Goal: Task Accomplishment & Management: Complete application form

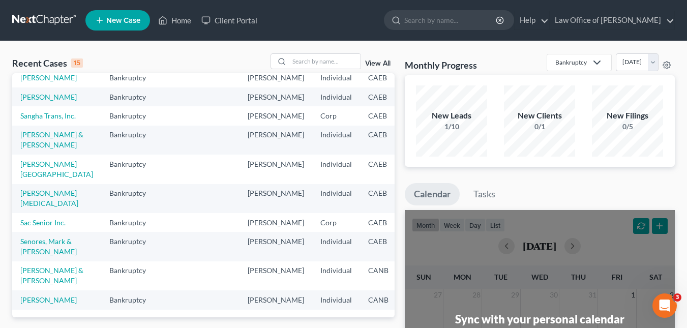
scroll to position [214, 0]
click at [23, 189] on link "[PERSON_NAME][MEDICAL_DATA]" at bounding box center [49, 198] width 58 height 19
select select "6"
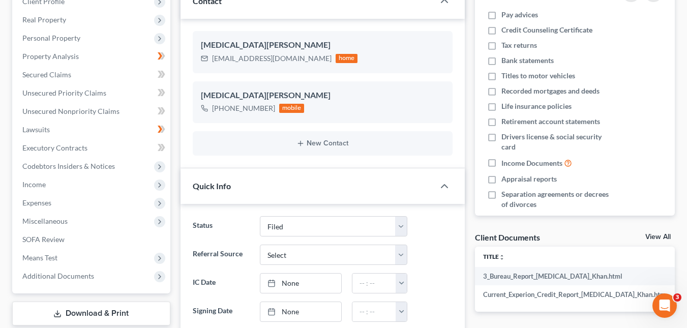
scroll to position [146, 0]
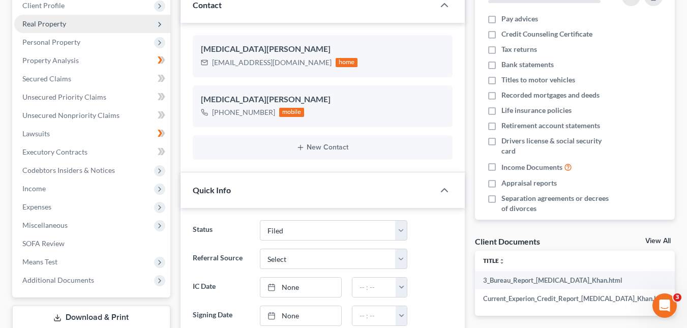
click at [49, 24] on span "Real Property" at bounding box center [44, 23] width 44 height 9
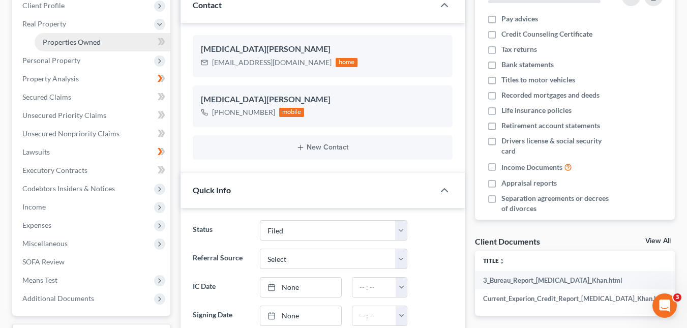
click at [88, 45] on span "Properties Owned" at bounding box center [72, 42] width 58 height 9
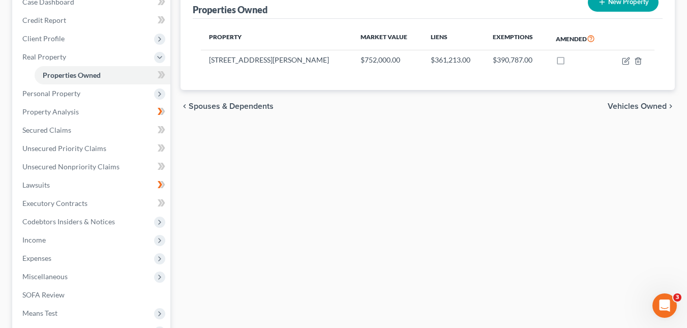
scroll to position [112, 0]
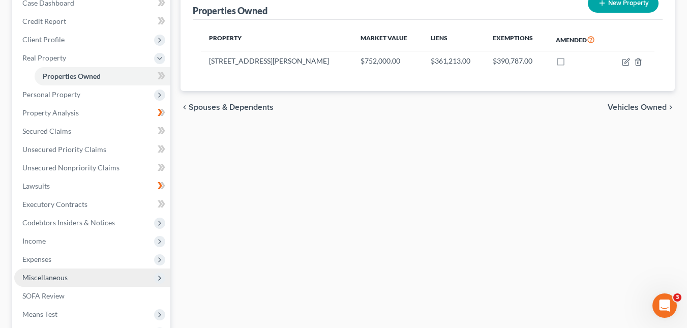
click at [45, 277] on span "Miscellaneous" at bounding box center [44, 277] width 45 height 9
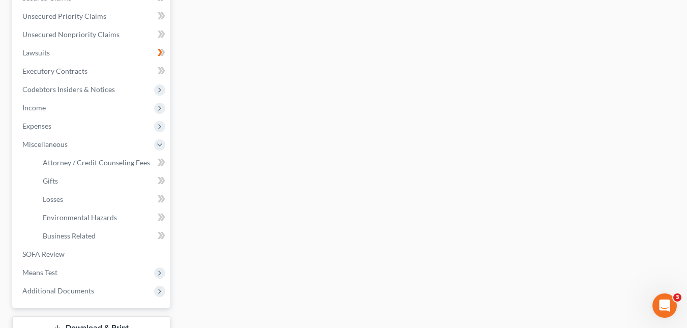
scroll to position [225, 0]
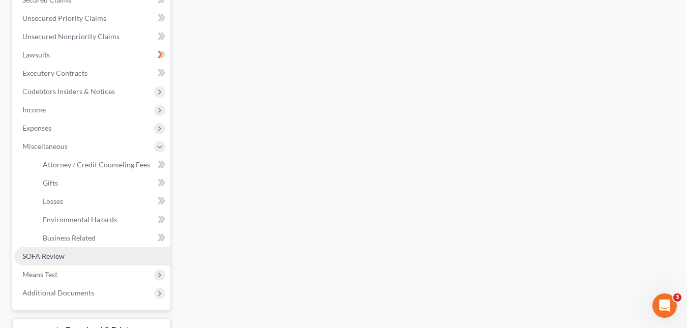
click at [69, 258] on link "SOFA Review" at bounding box center [92, 256] width 156 height 18
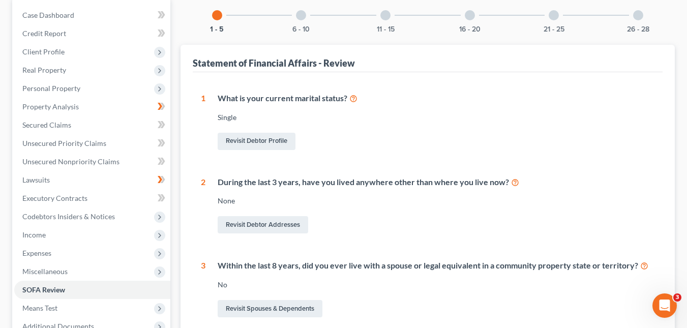
scroll to position [98, 0]
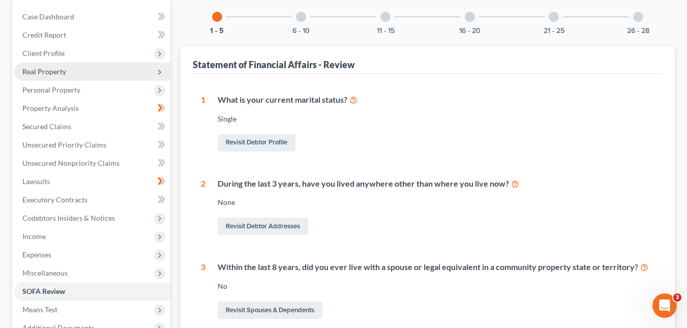
click at [53, 74] on span "Real Property" at bounding box center [44, 71] width 44 height 9
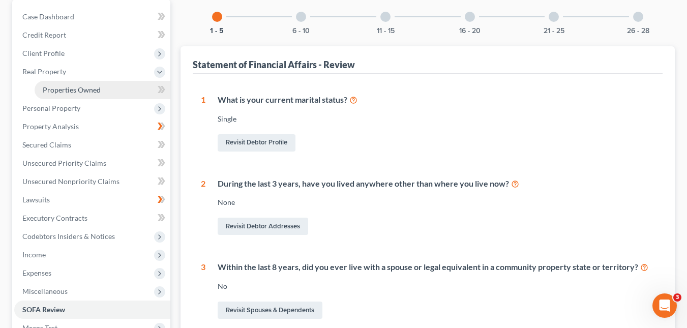
click at [79, 86] on span "Properties Owned" at bounding box center [72, 89] width 58 height 9
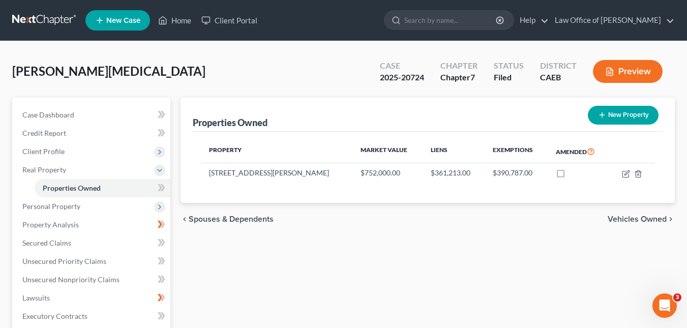
click at [617, 115] on button "New Property" at bounding box center [623, 115] width 71 height 19
select select "4"
select select "0"
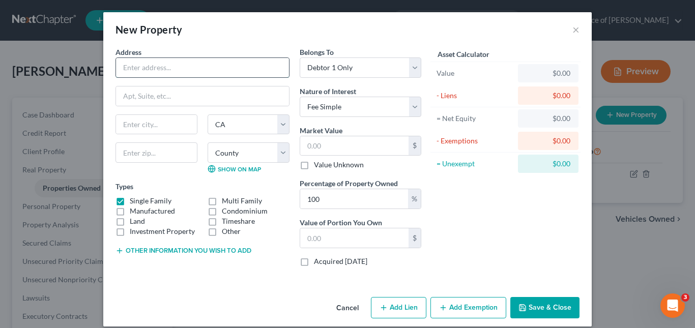
click at [168, 70] on input "text" at bounding box center [202, 67] width 173 height 19
type input "[STREET_ADDRESS][PERSON_NAME][PERSON_NAME]"
click at [146, 123] on input "text" at bounding box center [156, 124] width 81 height 19
type input "[GEOGRAPHIC_DATA]"
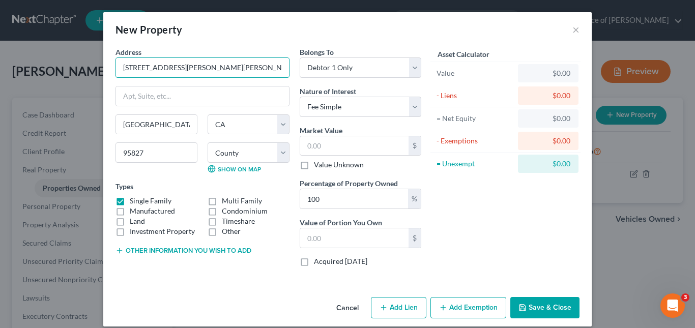
drag, startPoint x: 184, startPoint y: 68, endPoint x: 91, endPoint y: 68, distance: 93.6
click at [91, 68] on div "New Property × Address * 7753 [PERSON_NAME][GEOGRAPHIC_DATA][PERSON_NAME] [GEOG…" at bounding box center [347, 164] width 695 height 328
click at [226, 155] on select "County [GEOGRAPHIC_DATA] [GEOGRAPHIC_DATA] [GEOGRAPHIC_DATA] [GEOGRAPHIC_DATA] …" at bounding box center [248, 152] width 82 height 20
click at [165, 152] on input "95827" at bounding box center [156, 152] width 82 height 20
type input "95832"
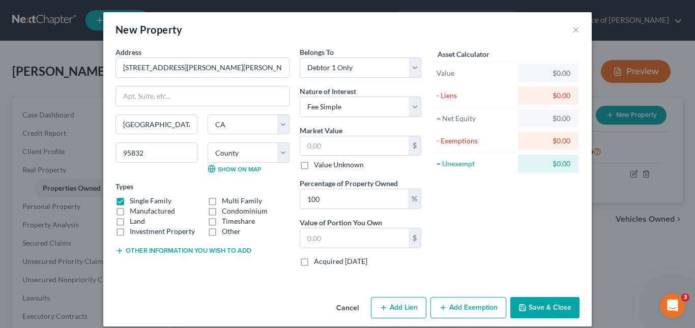
click at [281, 259] on div "Address * 7753 [PERSON_NAME][GEOGRAPHIC_DATA][PERSON_NAME] [GEOGRAPHIC_DATA] [U…" at bounding box center [202, 161] width 184 height 228
drag, startPoint x: 346, startPoint y: 201, endPoint x: 285, endPoint y: 202, distance: 61.5
click at [285, 202] on div "Address * 7753 [PERSON_NAME][GEOGRAPHIC_DATA][PERSON_NAME] [GEOGRAPHIC_DATA] [U…" at bounding box center [268, 161] width 316 height 228
type input "50"
click at [514, 199] on div "Asset Calculator Value $0.00 - Liens $0.00 = Net Equity $0.00 - Exemptions $0.0…" at bounding box center [505, 161] width 158 height 228
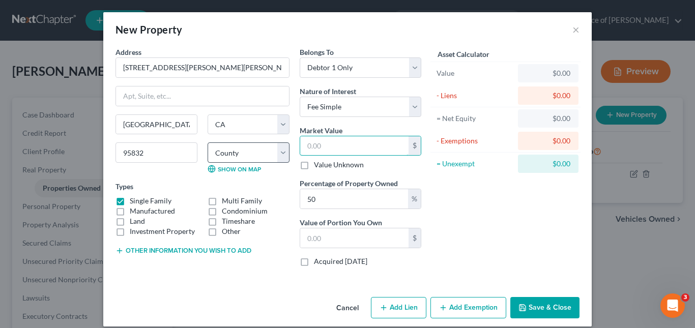
drag, startPoint x: 328, startPoint y: 142, endPoint x: 257, endPoint y: 151, distance: 71.6
click at [257, 151] on div "Address * 7753 [PERSON_NAME][GEOGRAPHIC_DATA][PERSON_NAME] [GEOGRAPHIC_DATA] [U…" at bounding box center [268, 161] width 316 height 228
type input "3"
type input "1.50"
type input "36"
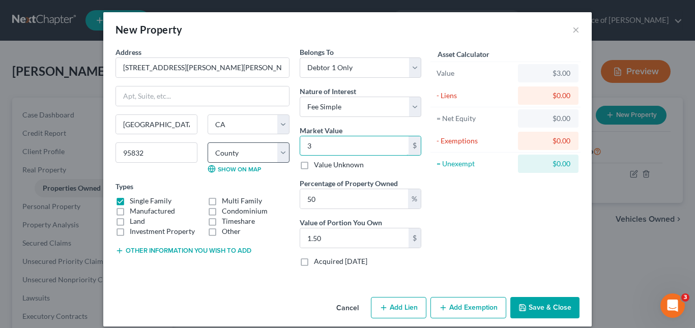
type input "18.00"
click at [265, 258] on div "Address * 7753 [PERSON_NAME][GEOGRAPHIC_DATA][PERSON_NAME] [GEOGRAPHIC_DATA] [U…" at bounding box center [202, 161] width 184 height 228
click at [327, 149] on input "36" at bounding box center [354, 145] width 108 height 19
type input "367"
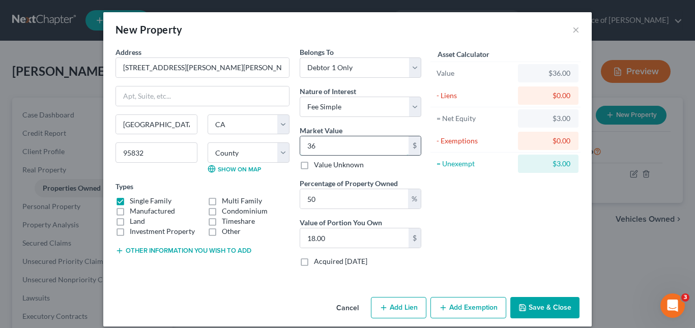
type input "183.50"
type input "3675"
type input "1,837.50"
type input "3,67"
type input "183.50"
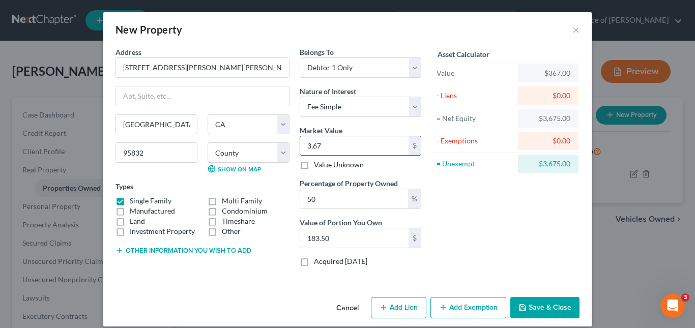
type input "3,6"
type input "18.00"
type input "3,"
type input "1.50"
type input "3"
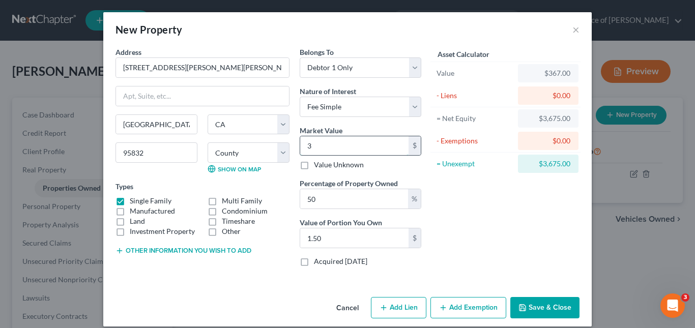
type input "0"
type input "3"
type input "1.50"
type input "38"
type input "19.00"
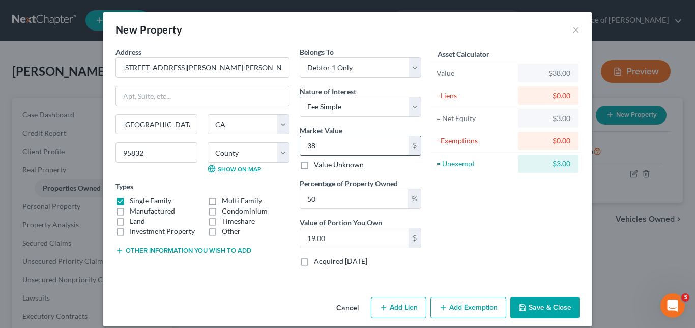
type input "380"
type input "190.00"
type input "3800"
type input "1,900.00"
type input "3,8000"
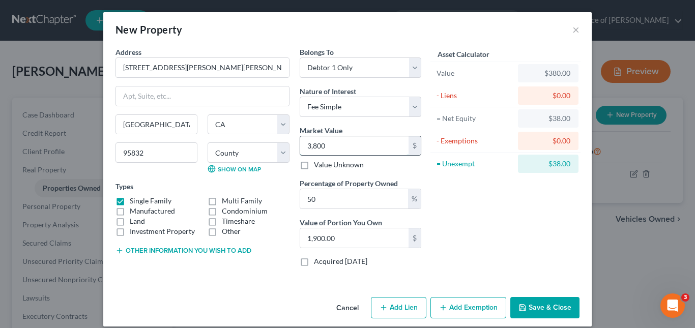
type input "19,000.00"
type input "38,0000"
type input "190,000.00"
type input "380,000"
click at [518, 235] on div "Asset Calculator Value $380,000.00 - Liens $0.00 = Net Equity $38,000.00 - Exem…" at bounding box center [505, 161] width 158 height 228
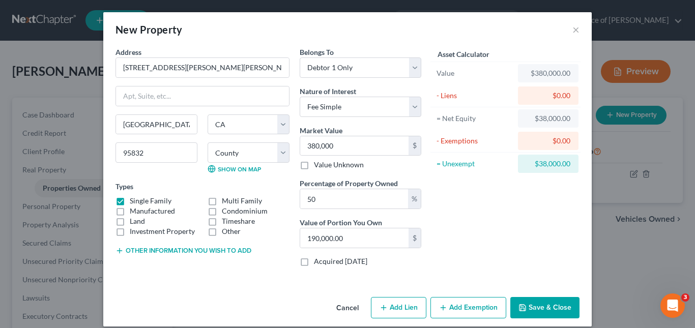
click at [406, 310] on button "Add Lien" at bounding box center [398, 307] width 55 height 21
select select "0"
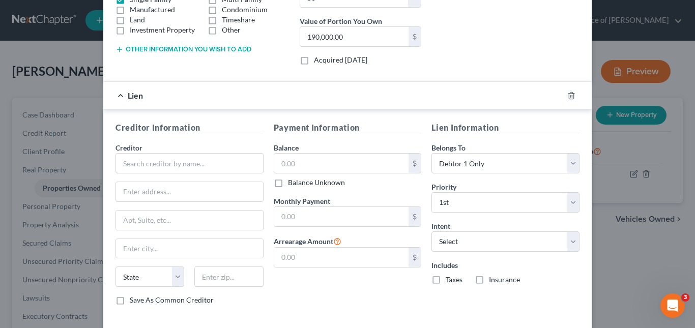
scroll to position [200, 0]
click at [331, 163] on input "text" at bounding box center [341, 164] width 135 height 19
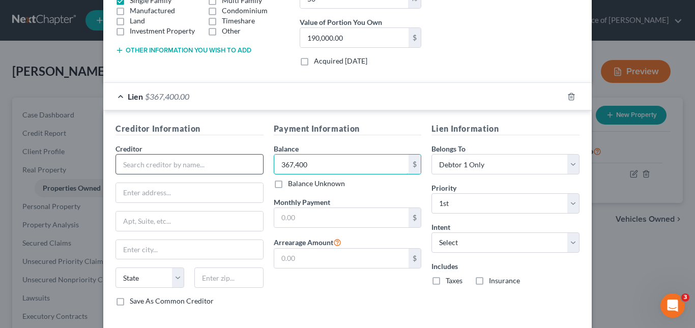
type input "367,400"
click at [192, 166] on input "text" at bounding box center [189, 164] width 148 height 20
paste input "[PERSON_NAME]"
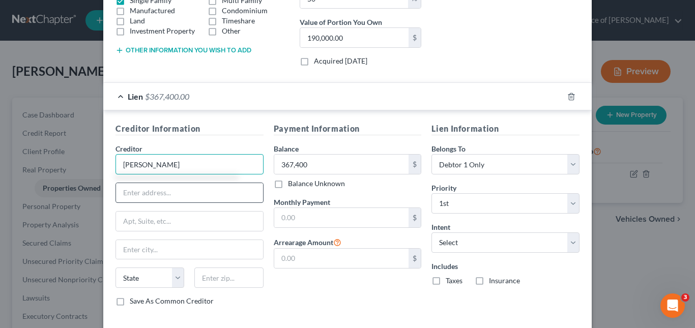
type input "[PERSON_NAME]"
click at [158, 191] on input "text" at bounding box center [189, 192] width 147 height 19
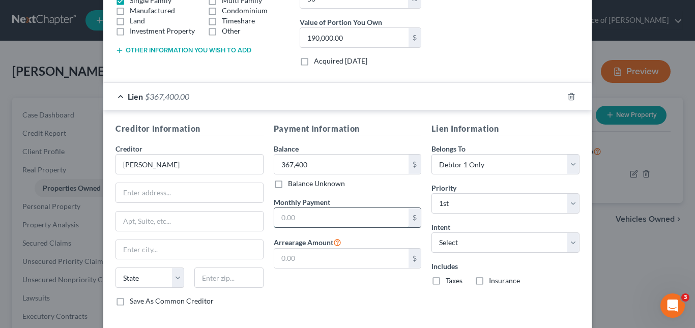
click at [348, 218] on input "text" at bounding box center [341, 217] width 135 height 19
type input "3,000"
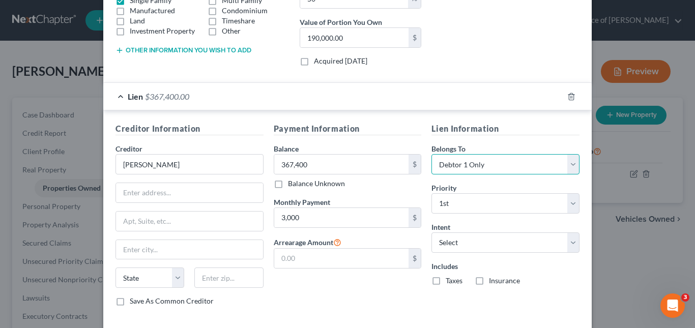
click at [565, 170] on select "Select Debtor 1 Only Debtor 2 Only Debtor 1 And Debtor 2 Only At Least One Of T…" at bounding box center [505, 164] width 148 height 20
select select "3"
click at [431, 154] on select "Select Debtor 1 Only Debtor 2 Only Debtor 1 And Debtor 2 Only At Least One Of T…" at bounding box center [505, 164] width 148 height 20
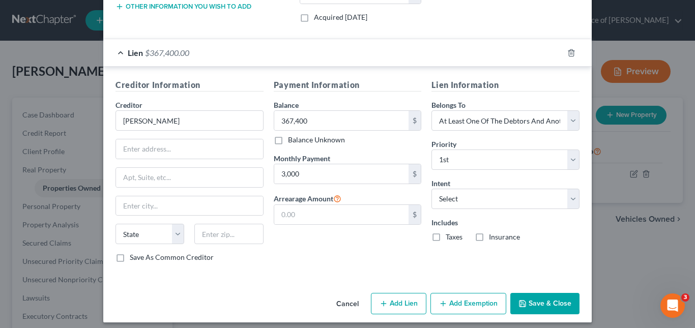
scroll to position [243, 0]
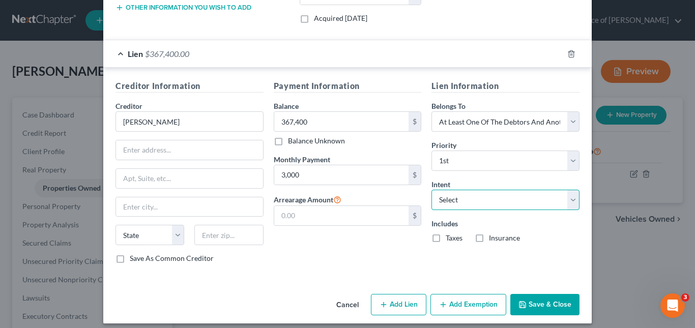
click at [570, 204] on select "Select Surrender Redeem Reaffirm Avoid Other" at bounding box center [505, 200] width 148 height 20
select select "4"
click at [431, 190] on select "Select Surrender Redeem Reaffirm Avoid Other" at bounding box center [505, 200] width 148 height 20
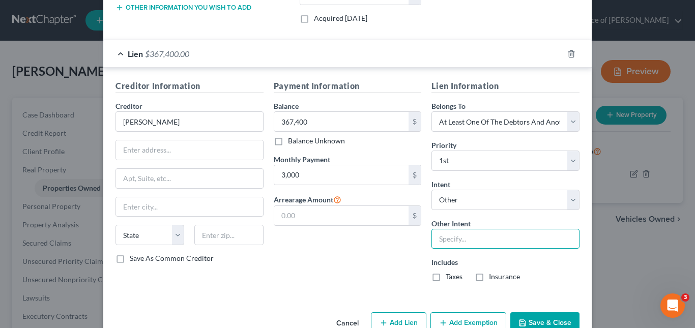
click at [465, 234] on input "text" at bounding box center [505, 239] width 148 height 20
paste input "TASA WAR I. RANJHA"
type input "Property was quitclaimed to TASA WAR I. RANJHA"
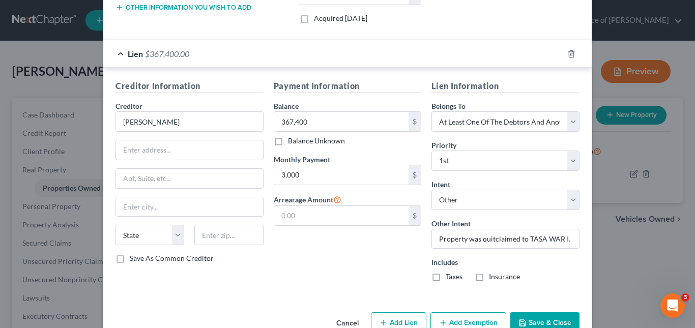
click at [522, 319] on icon "button" at bounding box center [522, 323] width 8 height 8
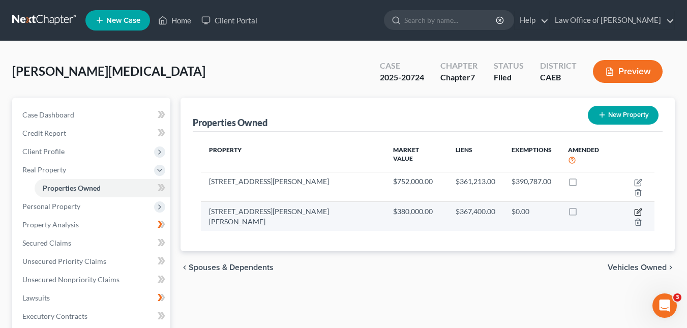
click at [634, 208] on icon "button" at bounding box center [638, 212] width 8 height 8
select select "4"
select select "33"
select select "0"
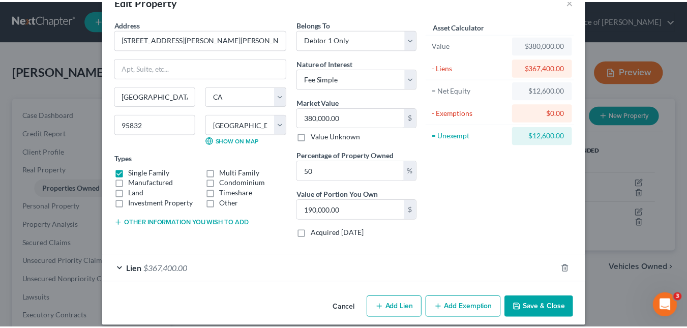
scroll to position [39, 0]
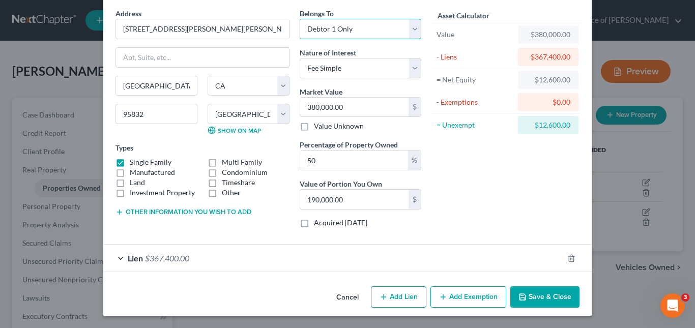
click at [411, 24] on select "Select Debtor 1 Only Debtor 2 Only Debtor 1 And Debtor 2 Only At Least One Of T…" at bounding box center [360, 29] width 122 height 20
select select "3"
click at [299, 19] on select "Select Debtor 1 Only Debtor 2 Only Debtor 1 And Debtor 2 Only At Least One Of T…" at bounding box center [360, 29] width 122 height 20
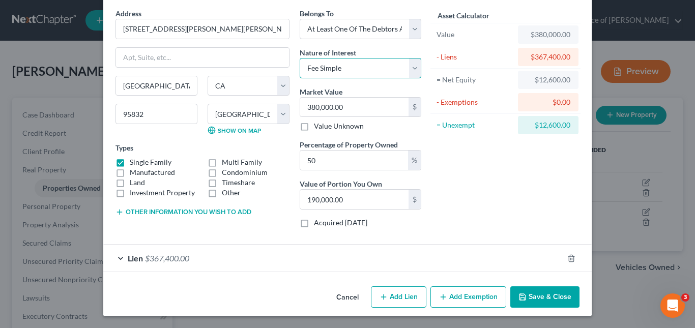
click at [412, 68] on select "Select Fee Simple Joint Tenant Life Estate Equitable Interest Future Interest T…" at bounding box center [360, 68] width 122 height 20
select select "6"
click at [299, 58] on select "Select Fee Simple Joint Tenant Life Estate Equitable Interest Future Interest T…" at bounding box center [360, 68] width 122 height 20
click at [436, 163] on div "Asset Calculator Value $380,000.00 - Liens $367,400.00 = Net Equity $12,600.00 …" at bounding box center [505, 122] width 158 height 228
click at [366, 109] on input "380,000.00" at bounding box center [354, 107] width 108 height 19
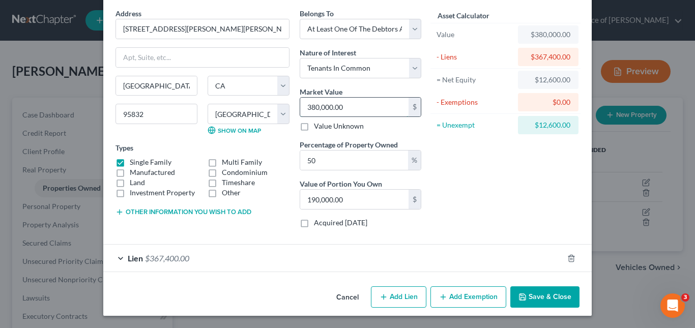
type input "1"
type input "0.50"
type input "19"
type input "9.50"
type input "190"
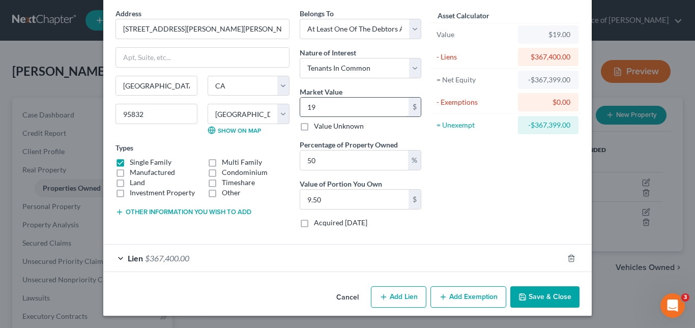
type input "95.00"
type input "1900"
type input "950.00"
type input "1,9000"
type input "9,500.00"
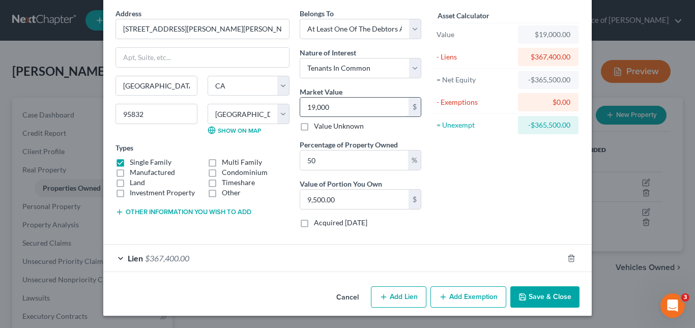
type input "19,0000"
type input "95,000.00"
type input "190,00"
type input "9,500.00"
type input "190,0"
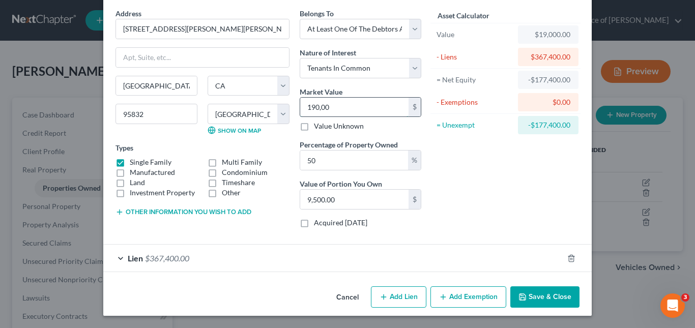
type input "950.00"
type input "190,"
type input "95.00"
type input "19"
type input "9.50"
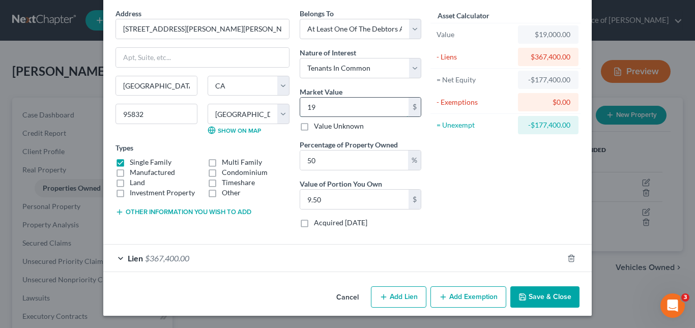
type input "1"
type input "0.50"
type input "0"
type input "3"
type input "1.50"
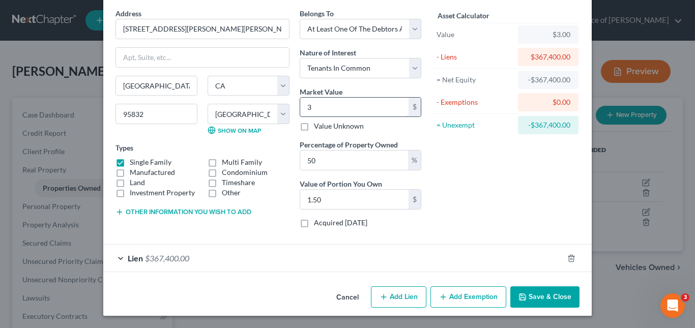
type input "38"
type input "19.00"
type input "380"
type input "190.00"
type input "3800"
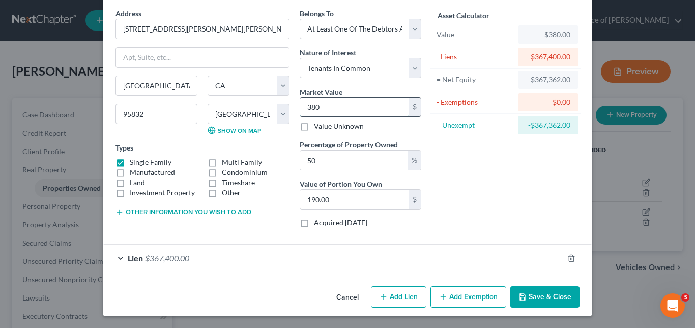
type input "1,900.00"
type input "3,8000"
type input "19,000.00"
type input "38,0000"
type input "190,000.00"
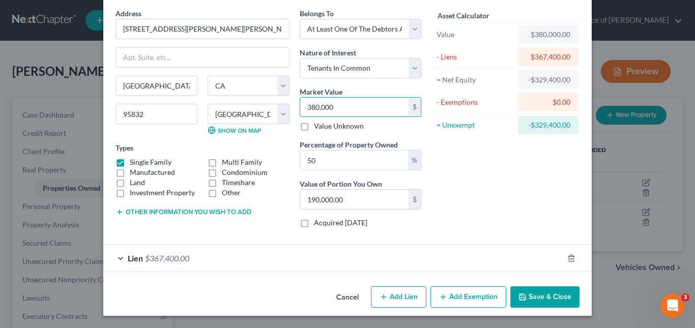
type input "380,000"
click at [460, 165] on div "Asset Calculator Value $380,000.00 - Liens $367,400.00 = Net Equity -$329,400.0…" at bounding box center [505, 122] width 158 height 228
click at [525, 296] on button "Save & Close" at bounding box center [544, 296] width 69 height 21
